Goal: Task Accomplishment & Management: Manage account settings

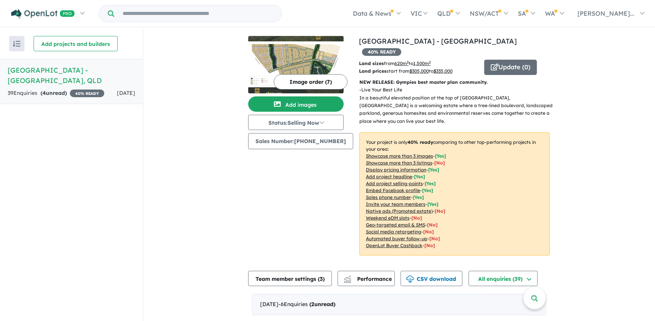
click at [42, 89] on strong "( 4 unread)" at bounding box center [53, 92] width 26 height 7
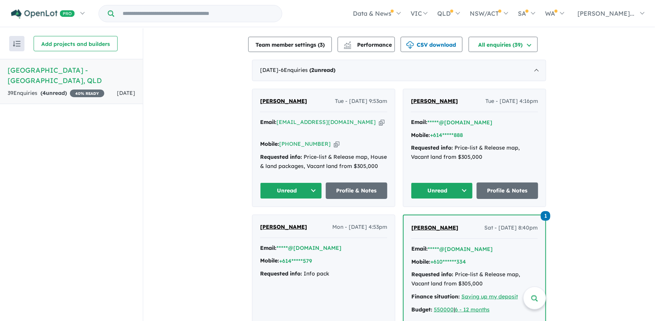
scroll to position [164, 0]
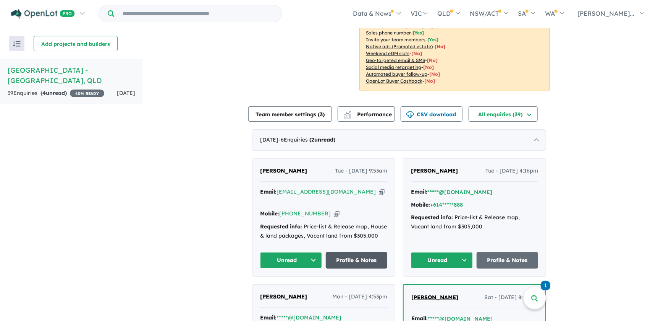
click at [345, 252] on link "Profile & Notes" at bounding box center [357, 260] width 62 height 16
click at [306, 252] on button "Unread" at bounding box center [291, 260] width 62 height 16
click at [288, 287] on button "Assigned" at bounding box center [294, 296] width 66 height 18
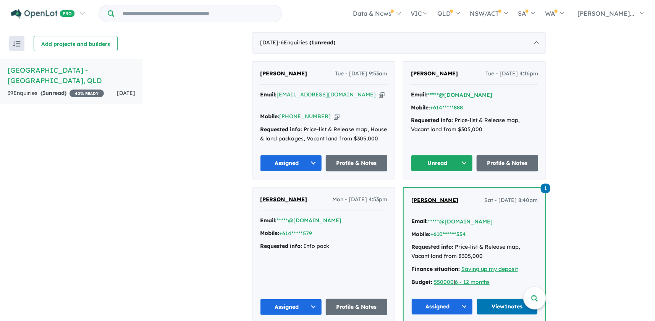
scroll to position [269, 0]
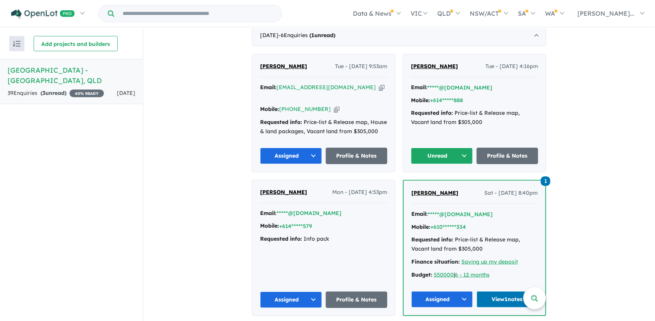
click at [431, 63] on span "[PERSON_NAME]" at bounding box center [434, 66] width 47 height 7
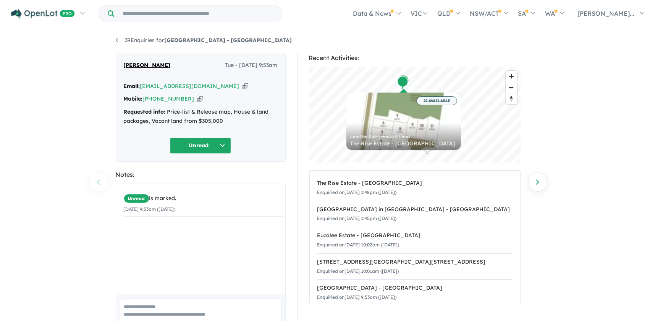
drag, startPoint x: 207, startPoint y: 86, endPoint x: 222, endPoint y: 94, distance: 17.6
click at [243, 86] on icon "button" at bounding box center [246, 86] width 6 height 8
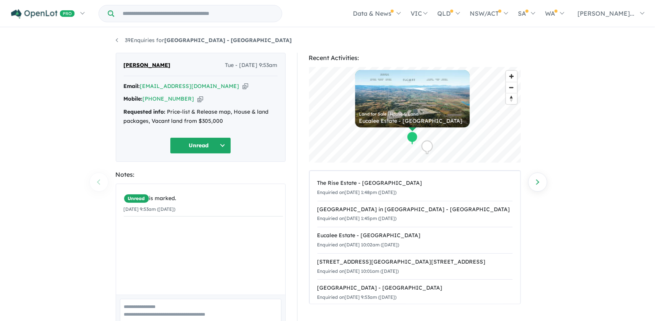
click at [213, 233] on div "Unread is marked. 30/09/2025 9:53am (Tuesday)" at bounding box center [203, 242] width 175 height 116
click at [209, 141] on button "Unread" at bounding box center [200, 145] width 61 height 16
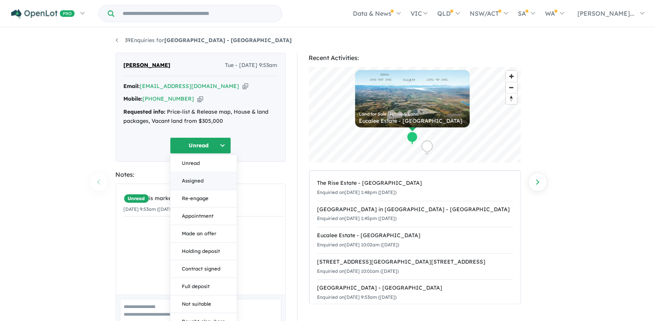
click at [193, 178] on button "Assigned" at bounding box center [203, 181] width 66 height 18
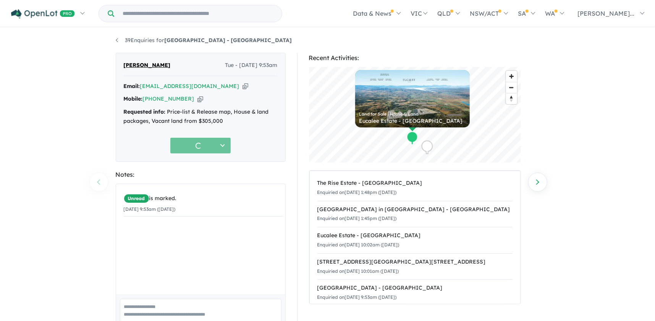
click at [157, 226] on div "Unread is marked. 30/09/2025 9:53am (Tuesday)" at bounding box center [203, 242] width 175 height 116
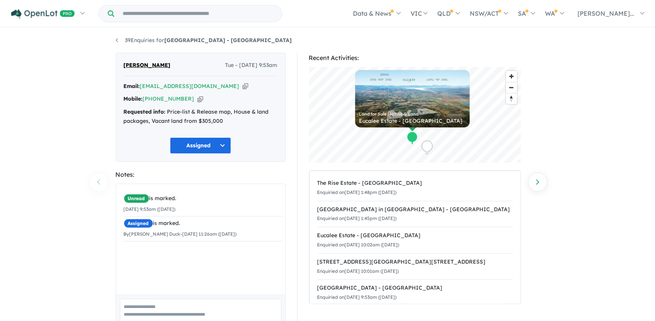
click at [169, 259] on div "Unread is marked. 30/09/2025 9:53am (Tuesday) Assigned is marked. By Sharlene D…" at bounding box center [203, 242] width 175 height 116
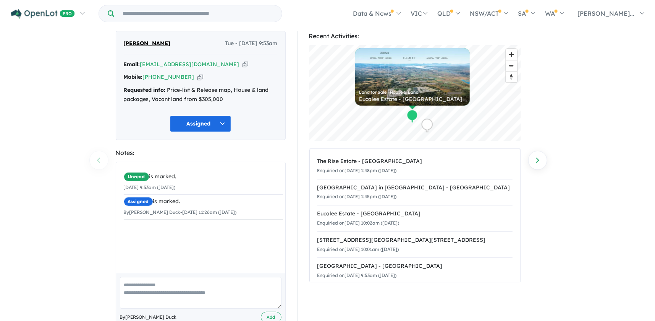
scroll to position [42, 0]
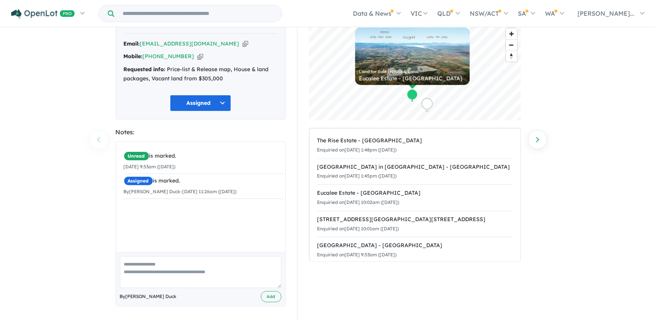
click at [185, 264] on textarea at bounding box center [201, 272] width 162 height 32
type textarea "**********"
click at [276, 296] on button "Add" at bounding box center [271, 296] width 21 height 11
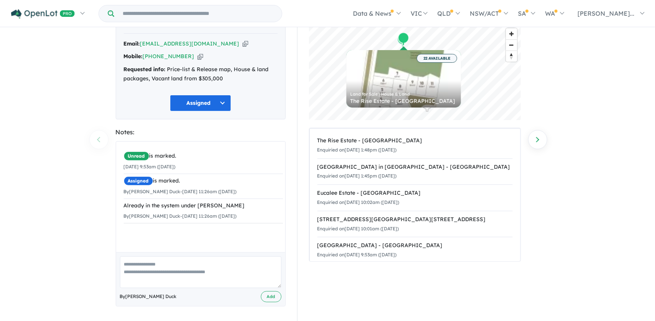
scroll to position [0, 0]
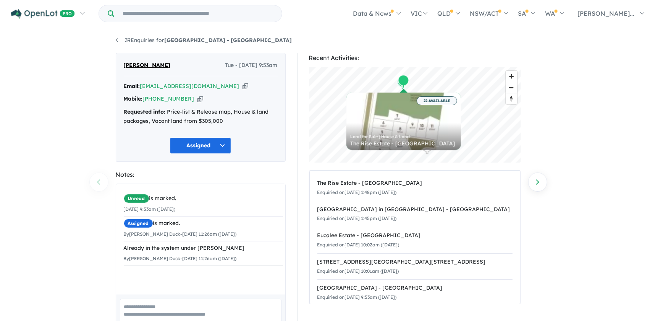
click at [197, 101] on icon "button" at bounding box center [200, 99] width 6 height 8
click at [243, 84] on icon "button" at bounding box center [246, 86] width 6 height 8
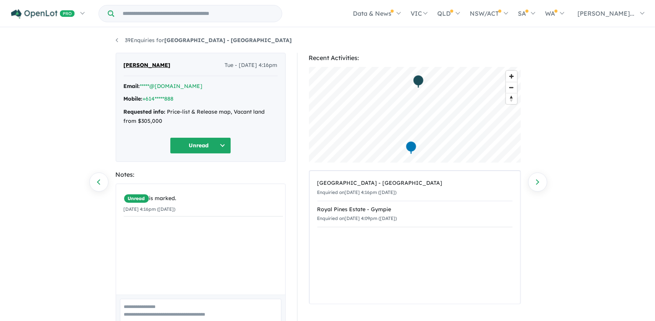
click at [224, 143] on button "Unread" at bounding box center [200, 145] width 61 height 16
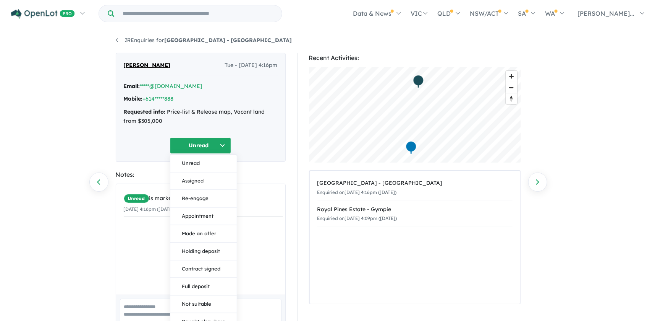
click at [224, 143] on button "Unread" at bounding box center [200, 145] width 61 height 16
